Goal: Task Accomplishment & Management: Use online tool/utility

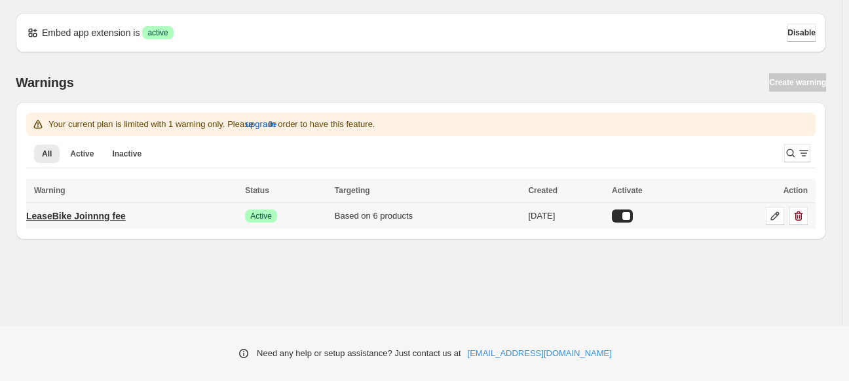
click at [83, 219] on p "LeaseBike Joinnng fee" at bounding box center [76, 216] width 100 height 13
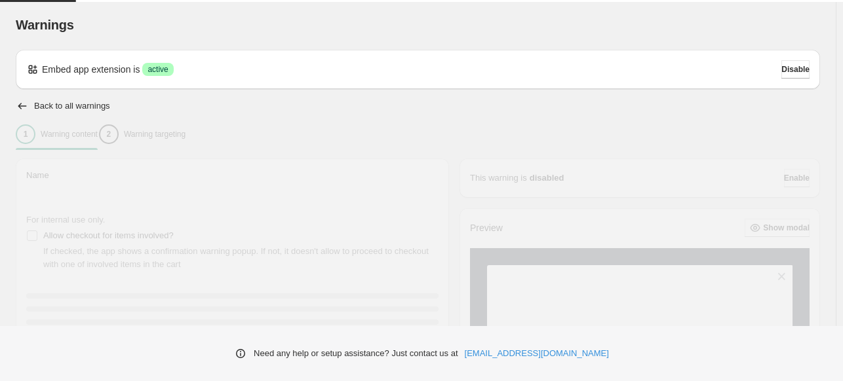
type input "**********"
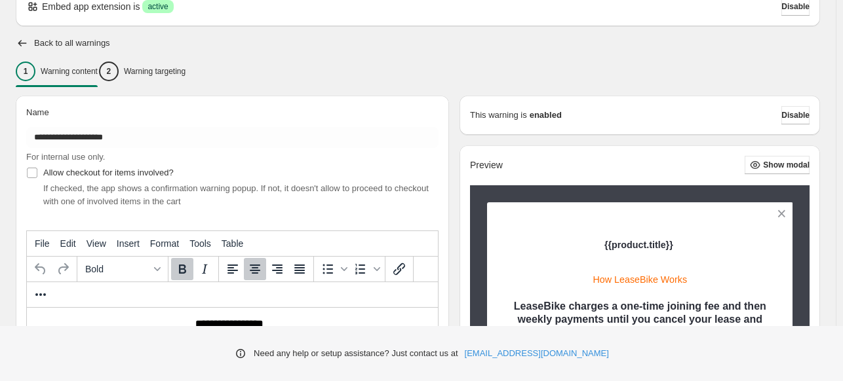
scroll to position [56, 0]
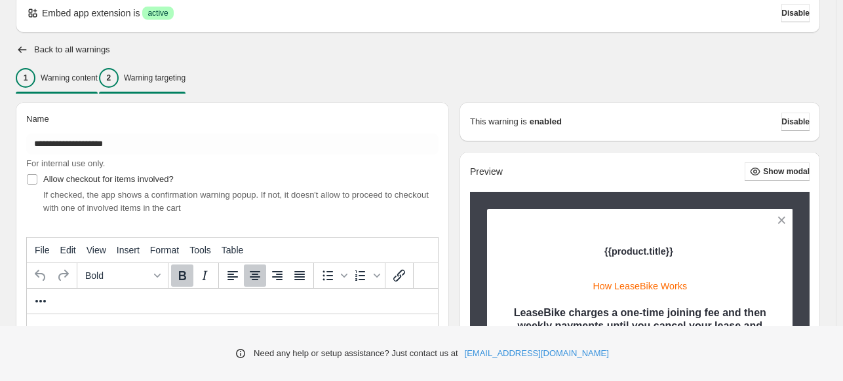
click at [172, 85] on div "2 Warning targeting" at bounding box center [142, 78] width 86 height 20
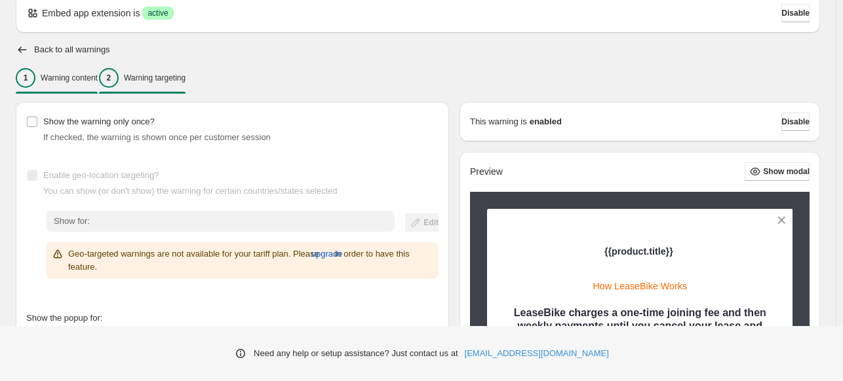
click at [59, 84] on div "1 Warning content" at bounding box center [57, 78] width 82 height 20
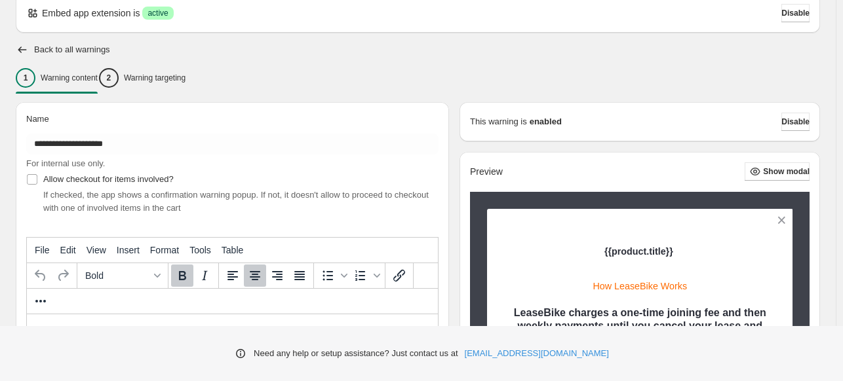
scroll to position [0, 0]
click at [24, 48] on icon "button" at bounding box center [22, 49] width 13 height 13
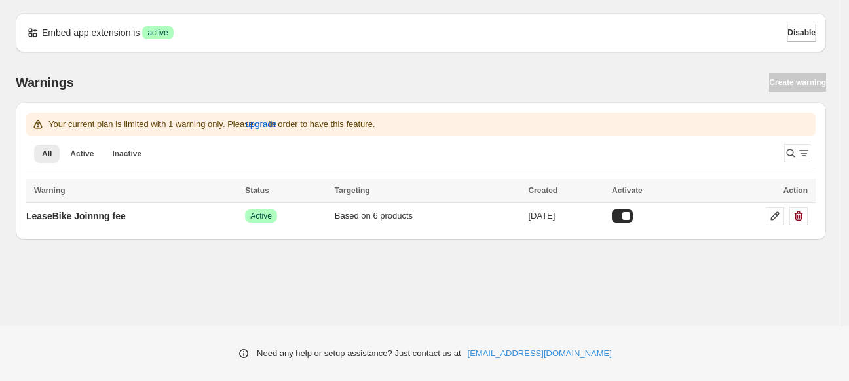
click at [183, 62] on div "Warnings Create warning Your current plan is limited with 1 warning only. Pleas…" at bounding box center [415, 145] width 821 height 187
